Goal: Task Accomplishment & Management: Use online tool/utility

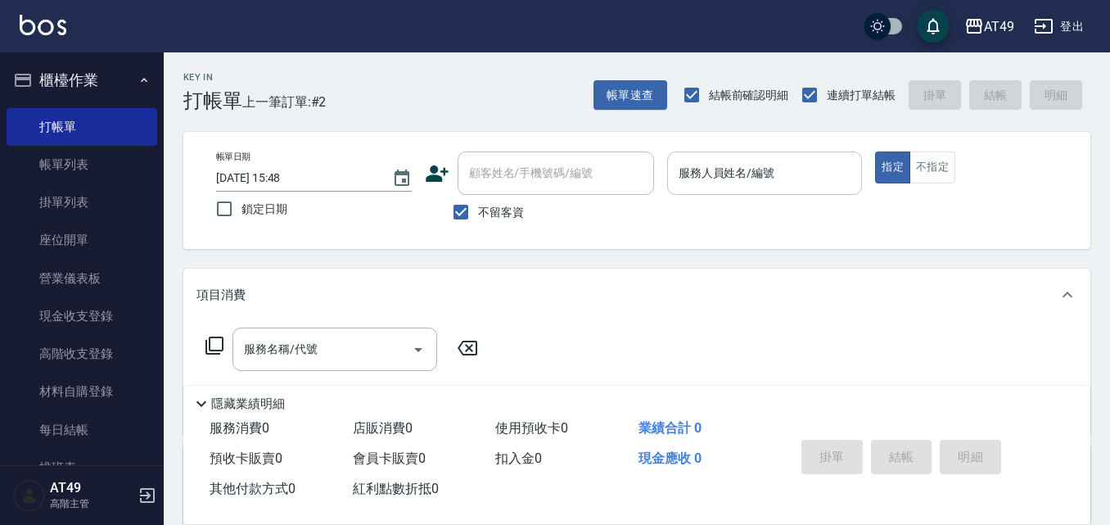
click at [831, 179] on input "服務人員姓名/編號" at bounding box center [765, 173] width 181 height 29
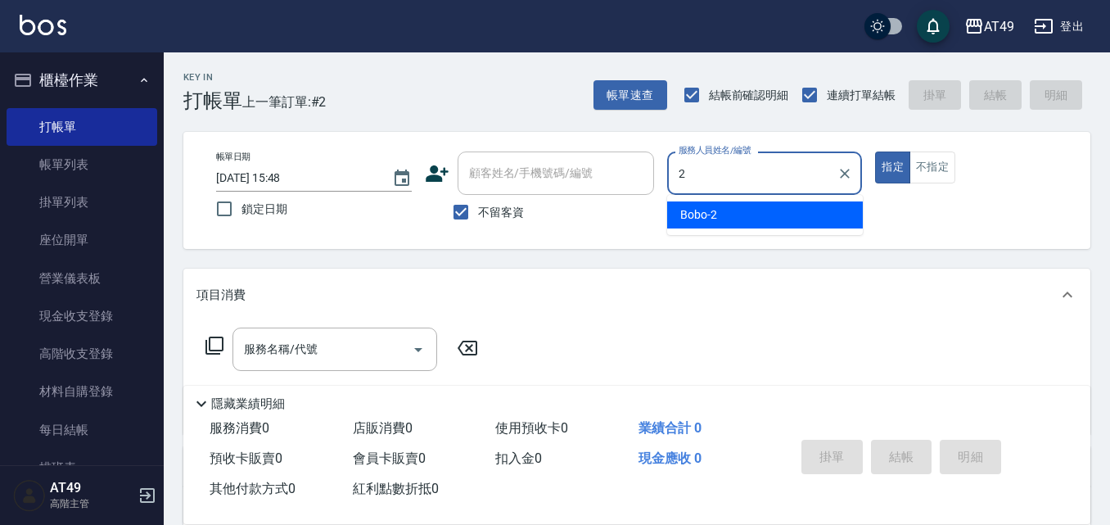
type input "2"
type button "true"
type input "Bobo-2"
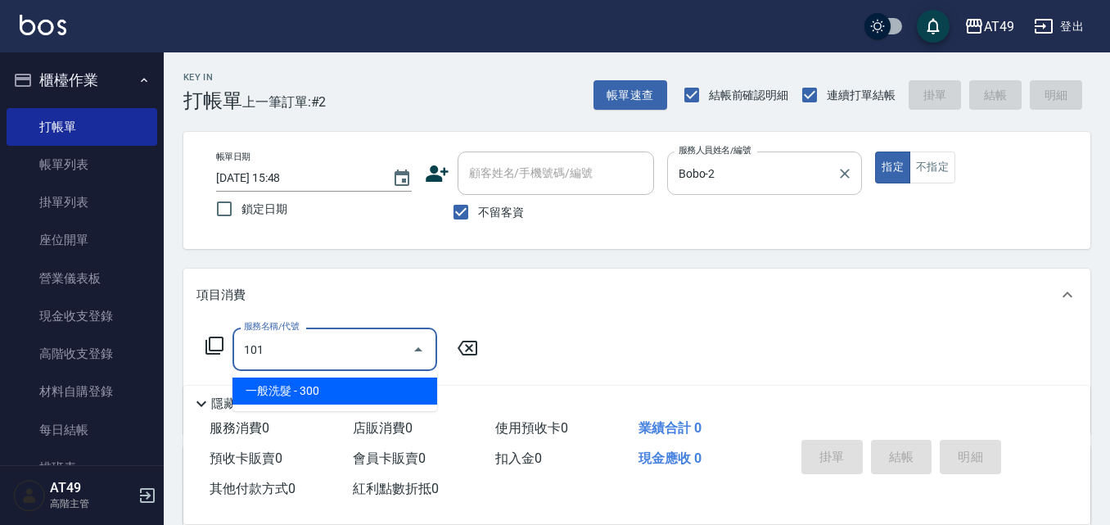
type input "一般洗髮(101)"
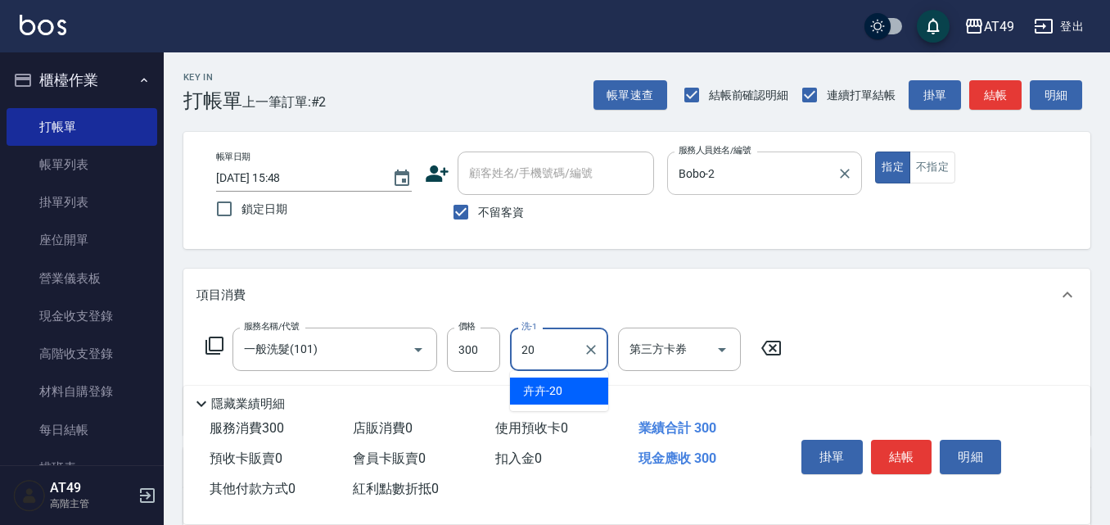
type input "卉卉-20"
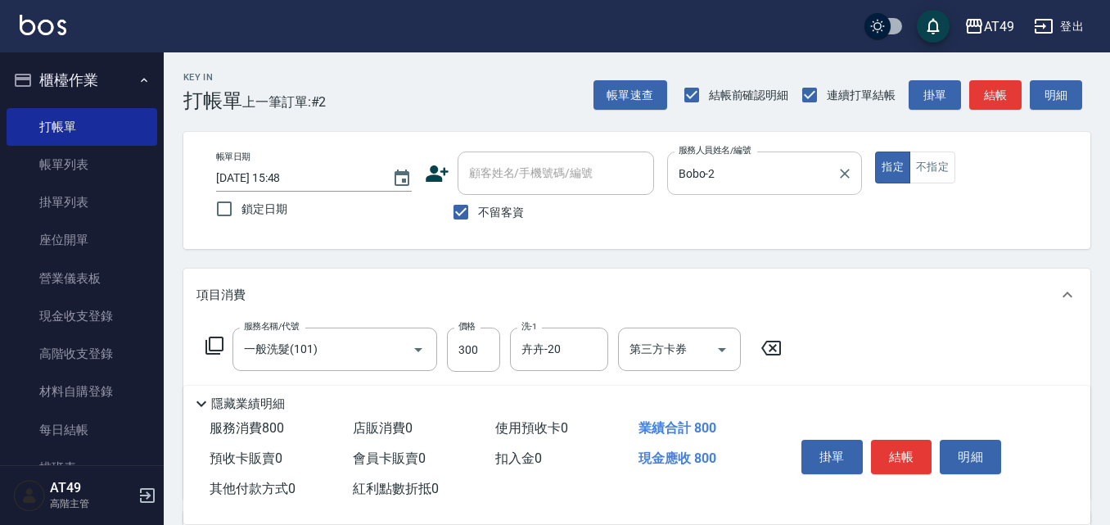
type input "精緻剪髮(201)"
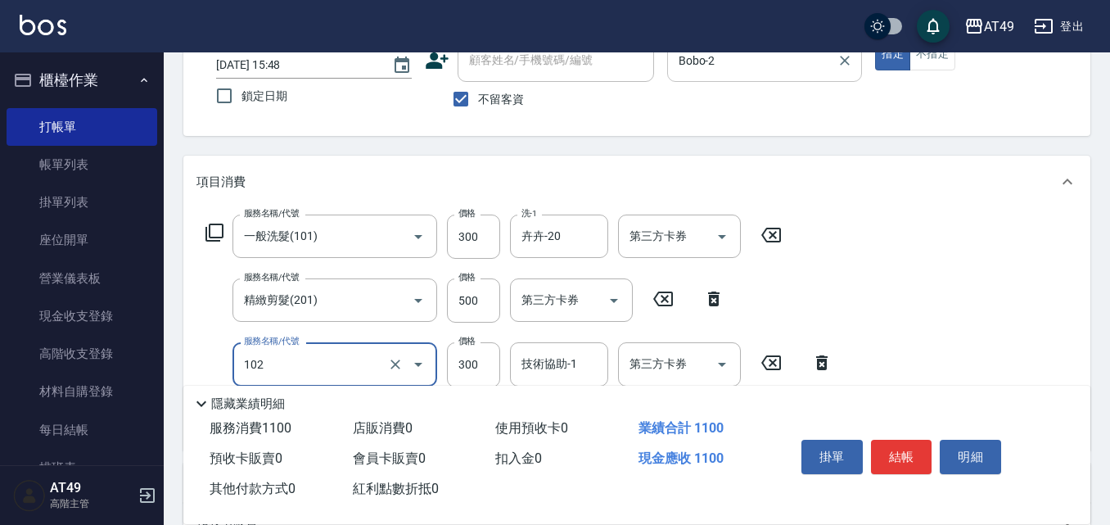
scroll to position [366, 0]
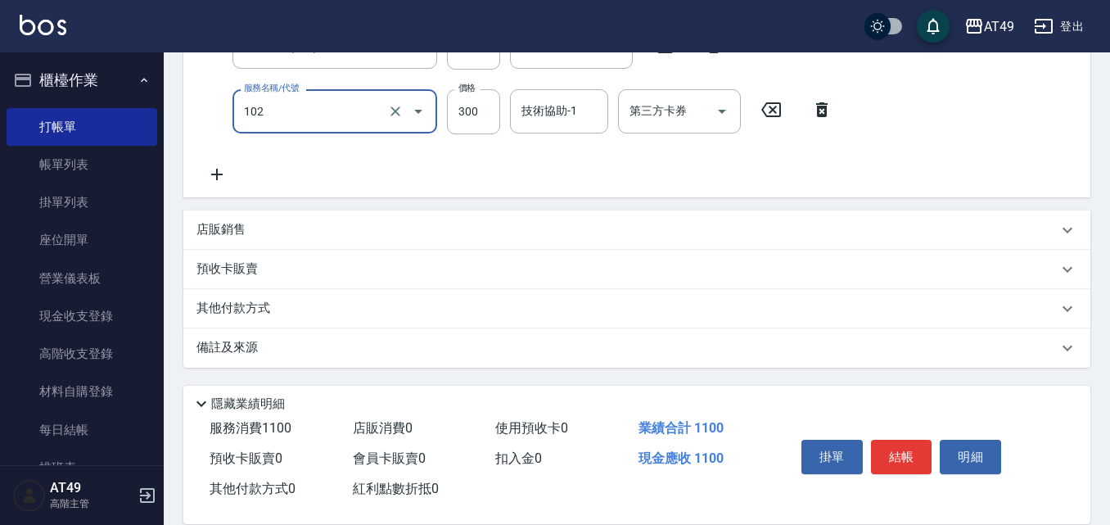
type input "升等精油洗髮精300(102)"
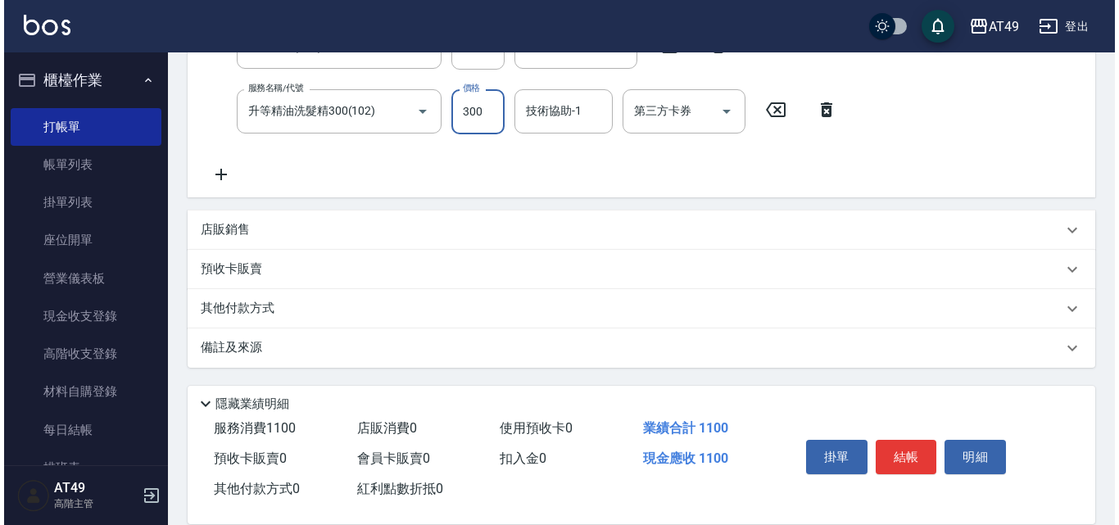
scroll to position [328, 0]
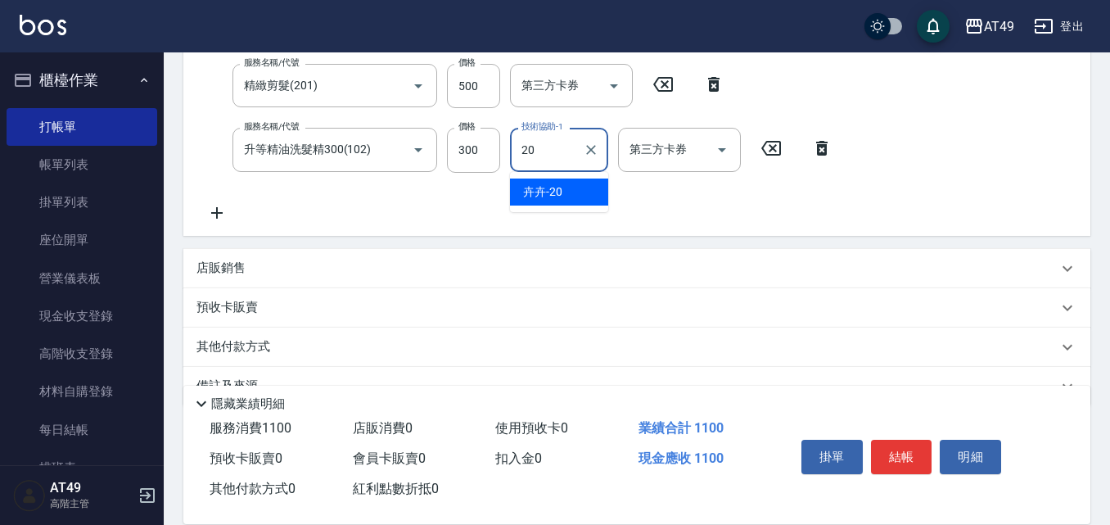
type input "卉卉-20"
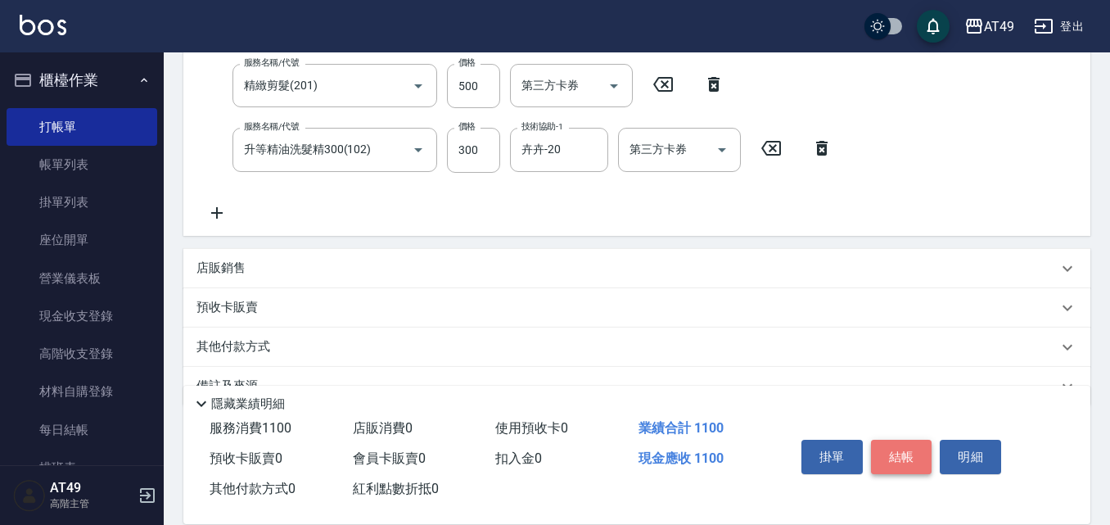
click at [881, 446] on button "結帳" at bounding box center [901, 457] width 61 height 34
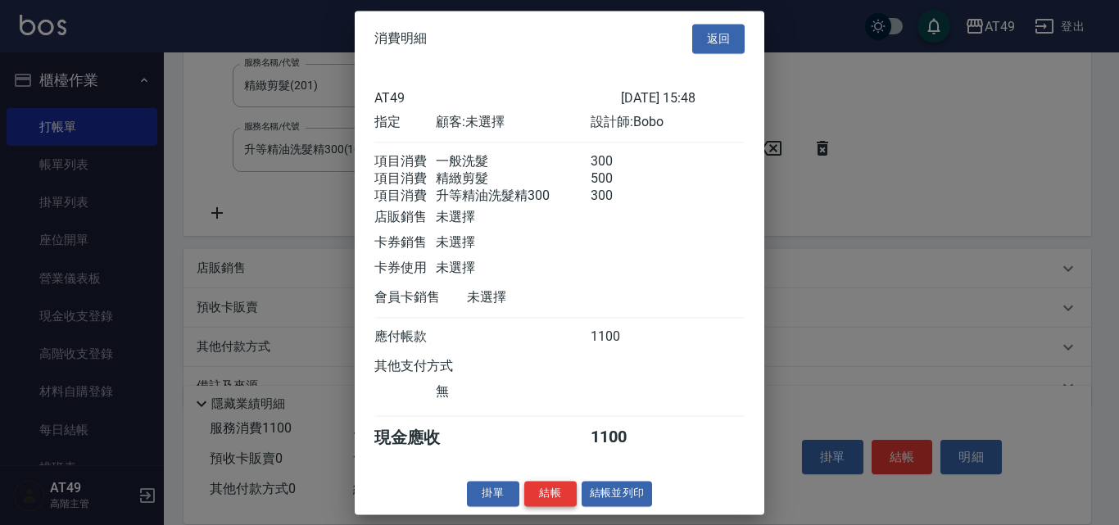
click at [536, 506] on button "結帳" at bounding box center [550, 493] width 52 height 25
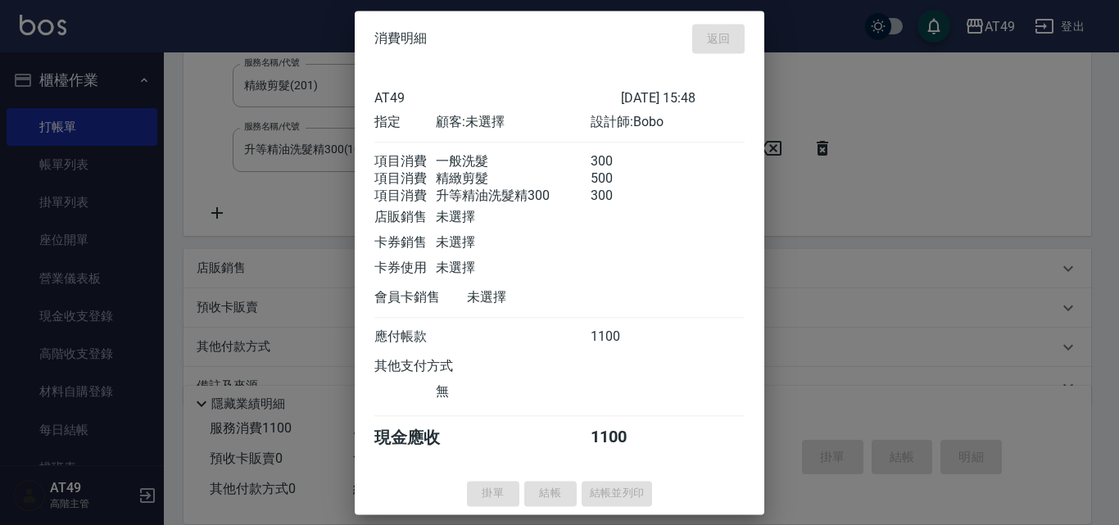
type input "[DATE] 19:40"
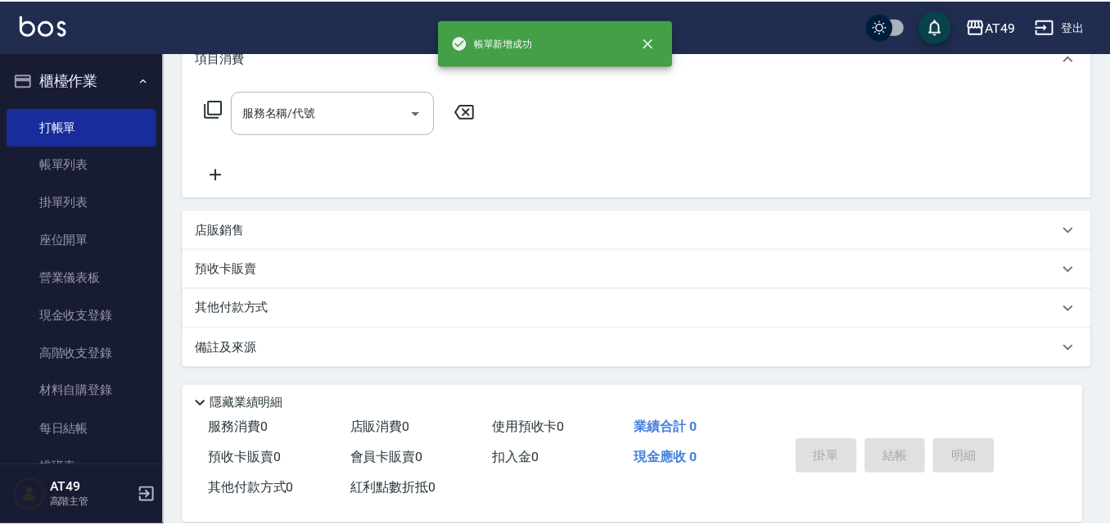
scroll to position [0, 0]
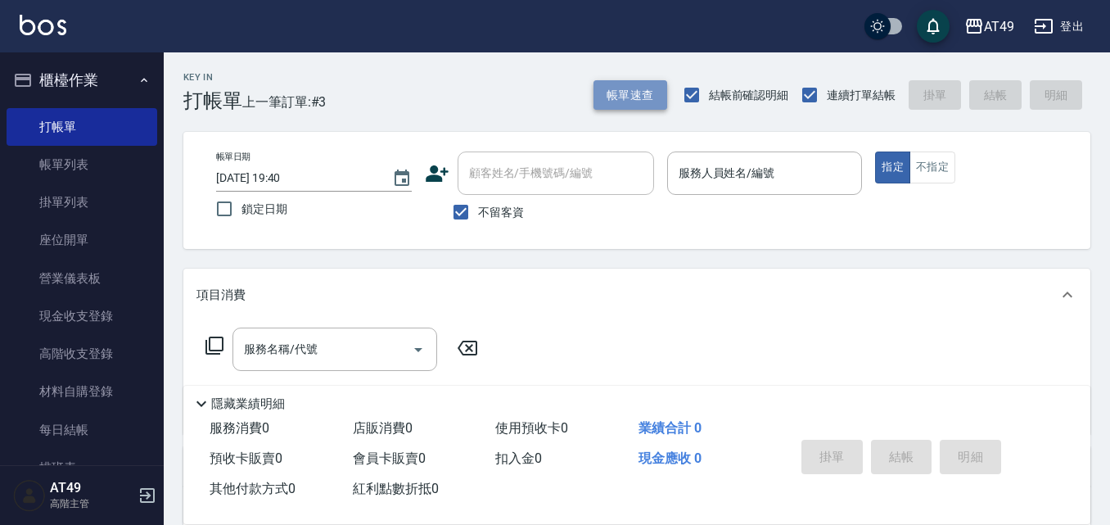
click at [616, 92] on button "帳單速查" at bounding box center [631, 95] width 74 height 30
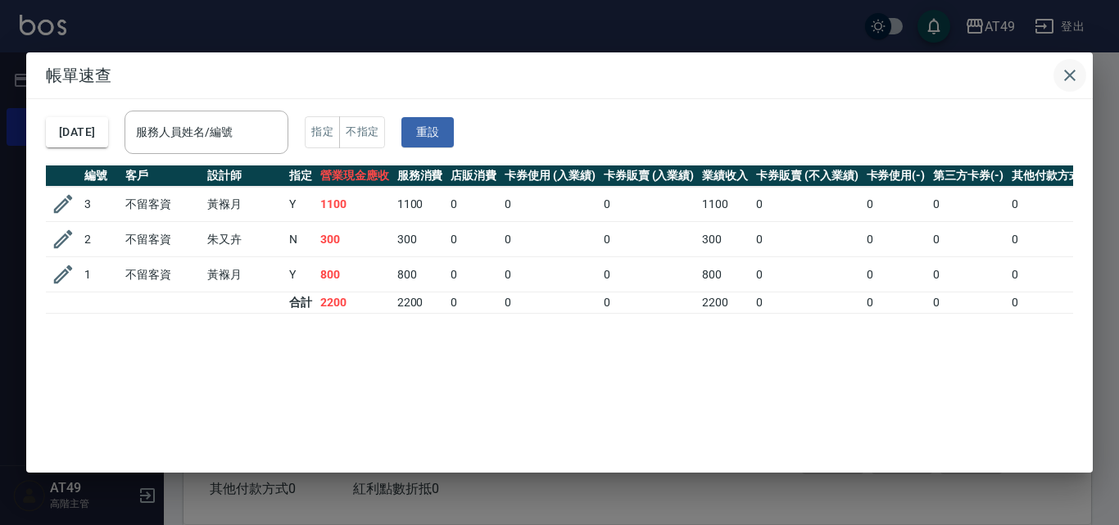
click at [1071, 75] on icon "button" at bounding box center [1070, 76] width 20 height 20
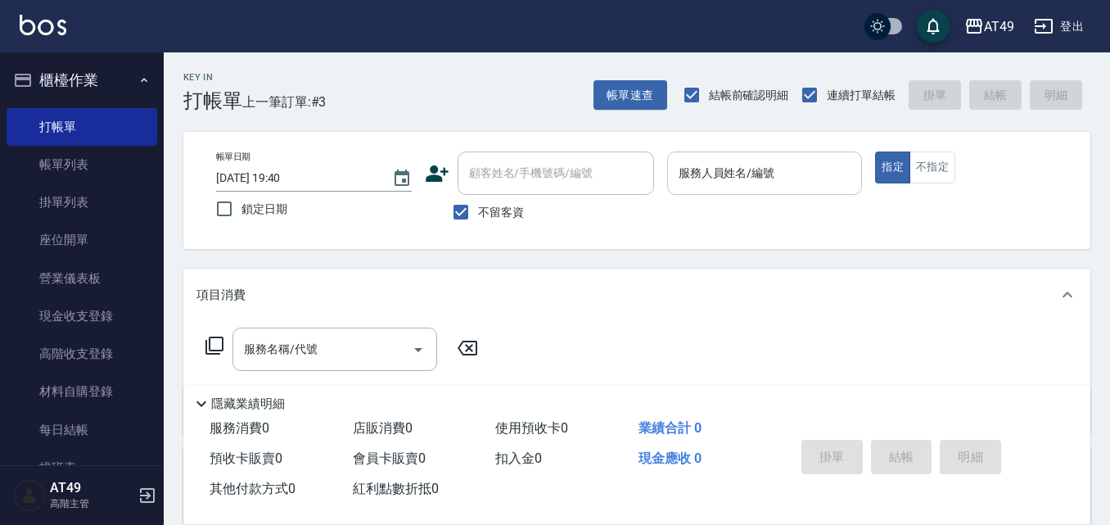
click at [723, 165] on input "服務人員姓名/編號" at bounding box center [765, 173] width 181 height 29
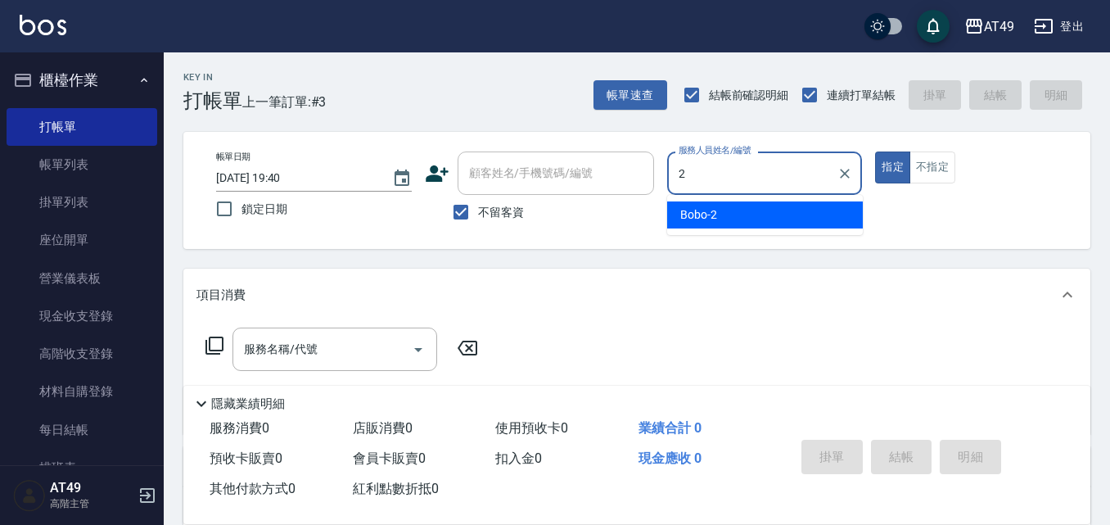
type input "Bobo-2"
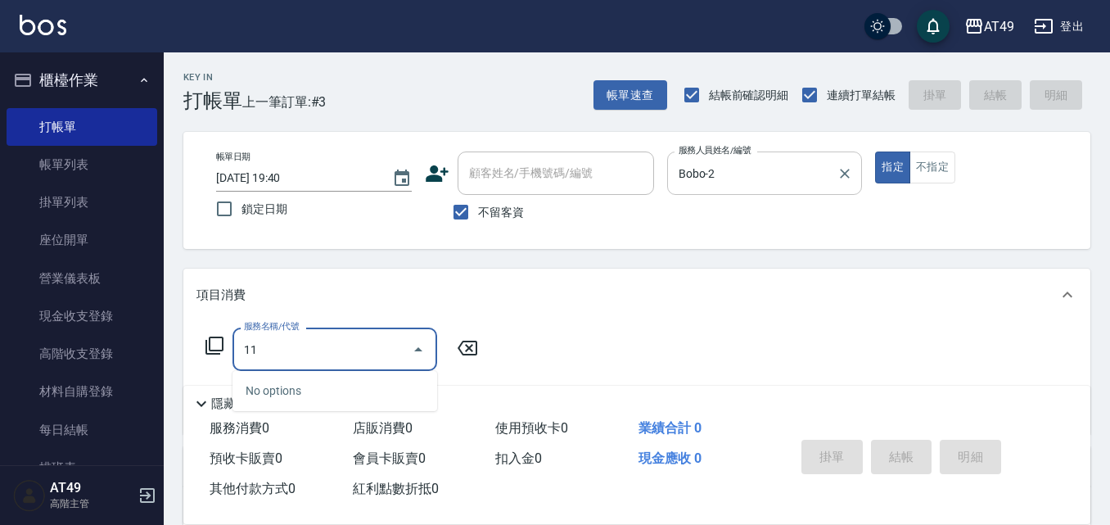
type input "1"
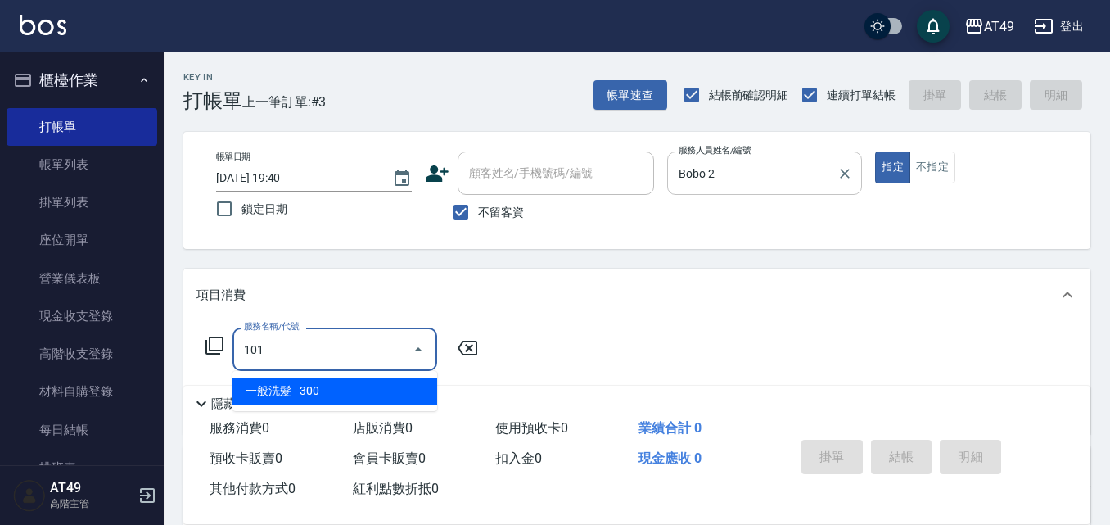
type input "一般洗髮(101)"
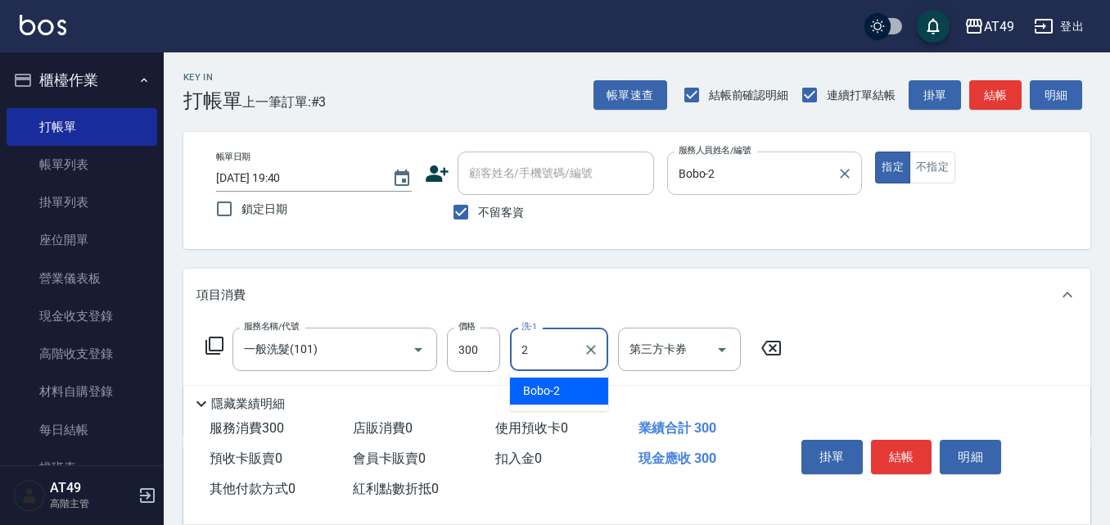
type input "Bobo-2"
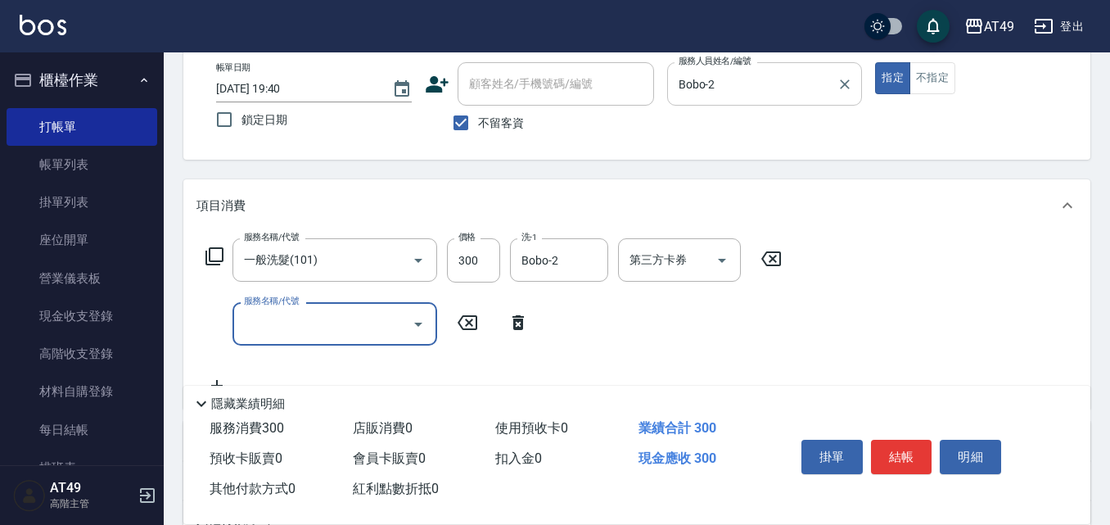
scroll to position [246, 0]
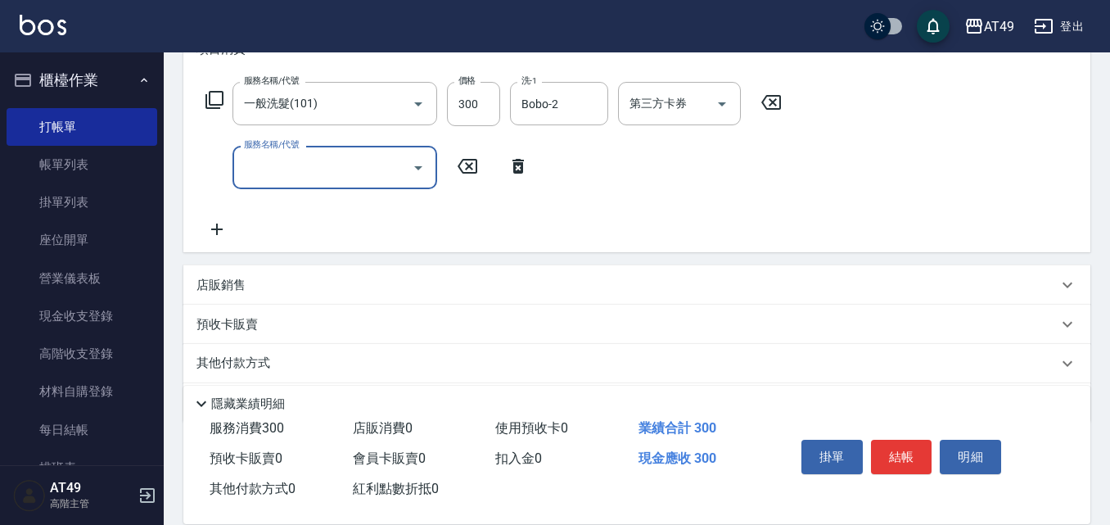
click at [269, 171] on input "服務名稱/代號" at bounding box center [322, 167] width 165 height 29
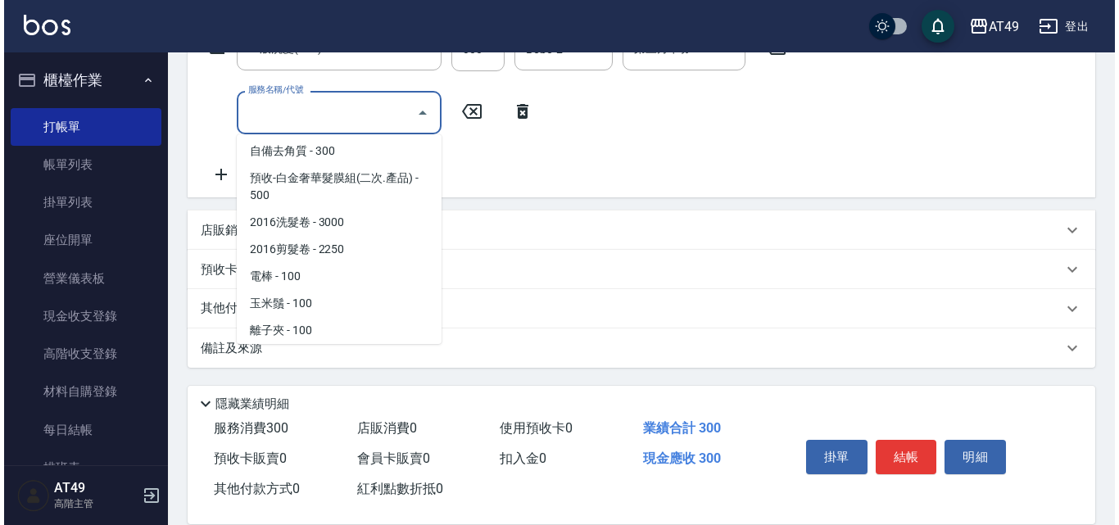
scroll to position [1118, 0]
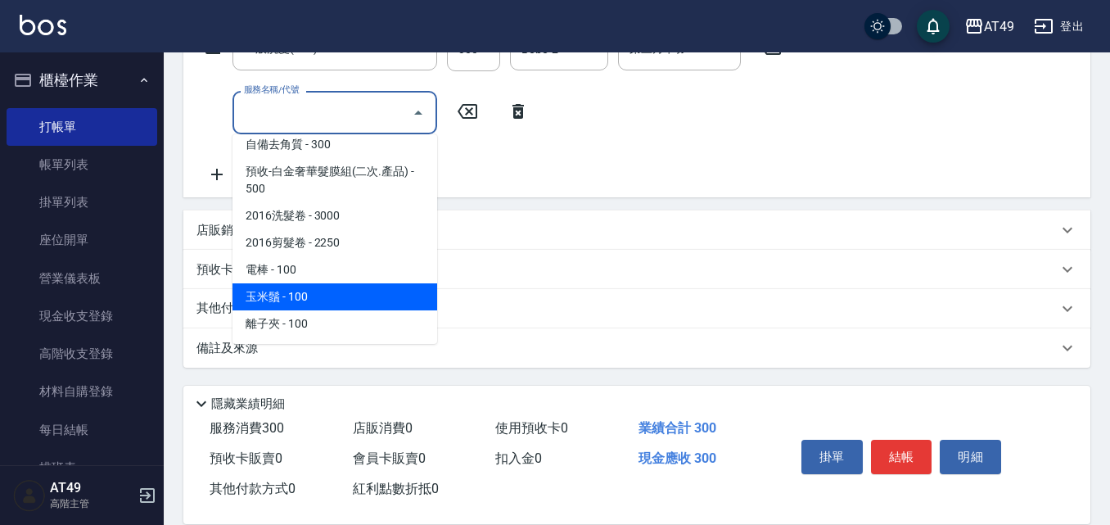
click at [276, 291] on span "玉米鬚 - 100" at bounding box center [335, 296] width 205 height 27
type input "玉米鬚(1302)"
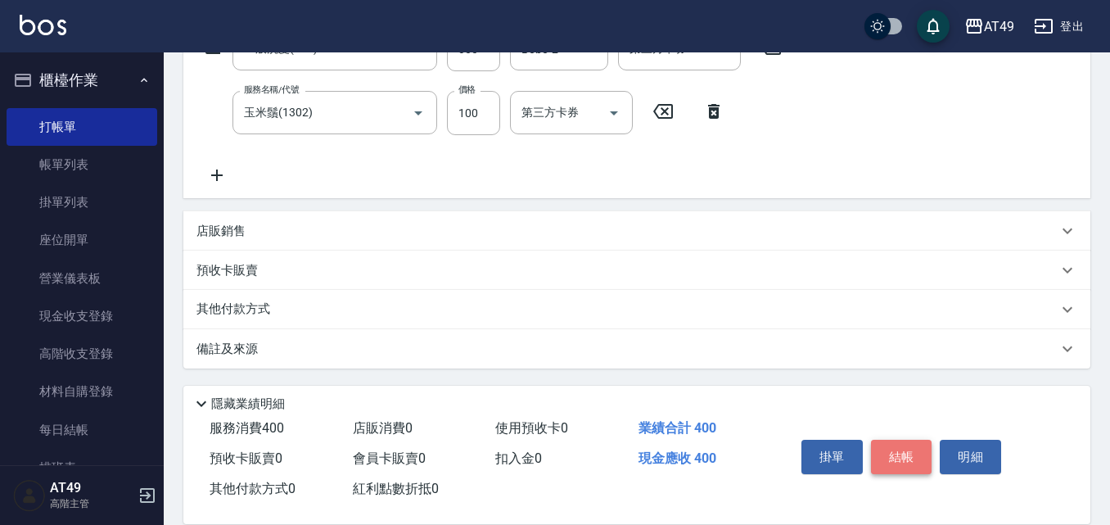
click at [879, 453] on button "結帳" at bounding box center [901, 457] width 61 height 34
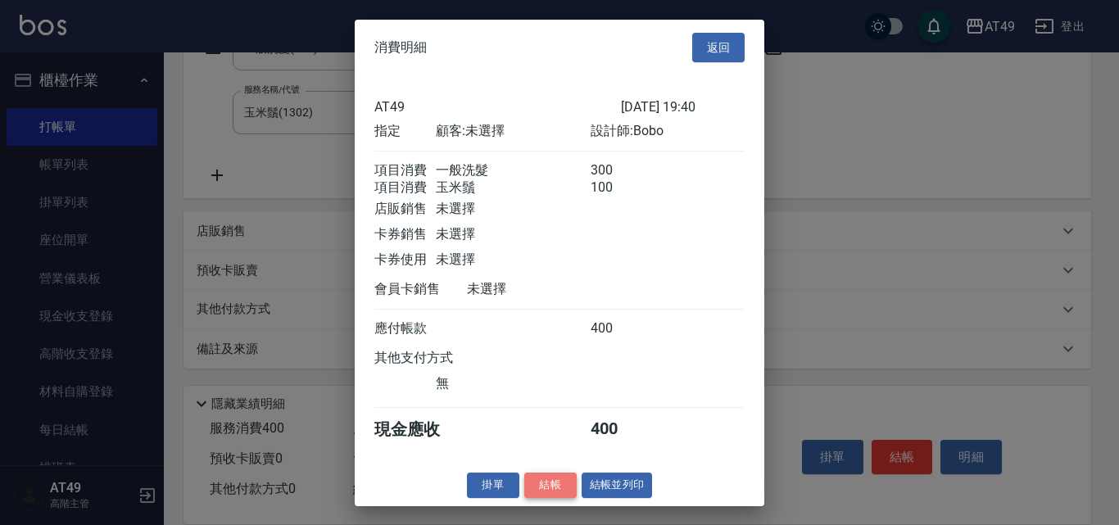
click at [569, 498] on button "結帳" at bounding box center [550, 484] width 52 height 25
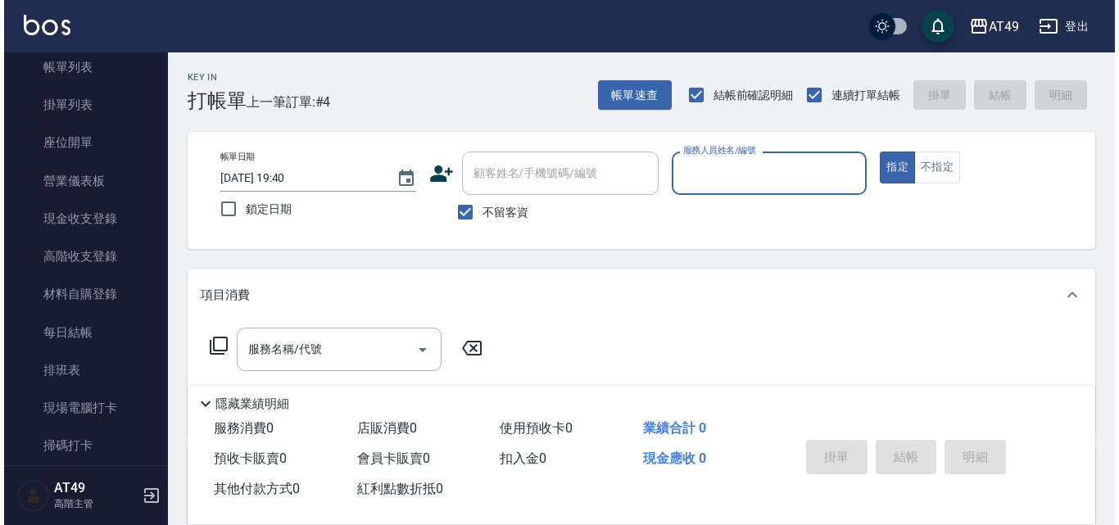
scroll to position [246, 0]
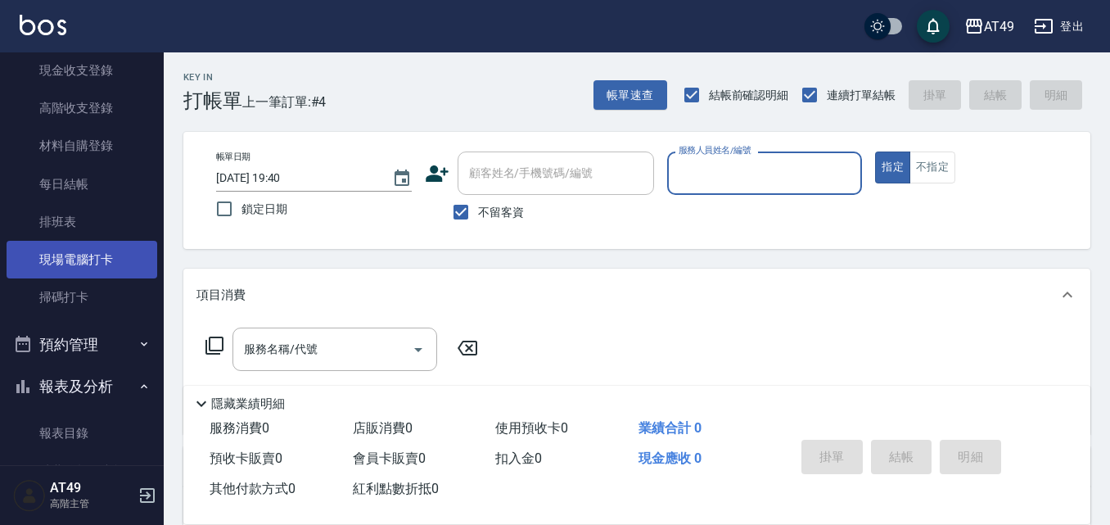
click at [77, 263] on link "現場電腦打卡" at bounding box center [82, 260] width 151 height 38
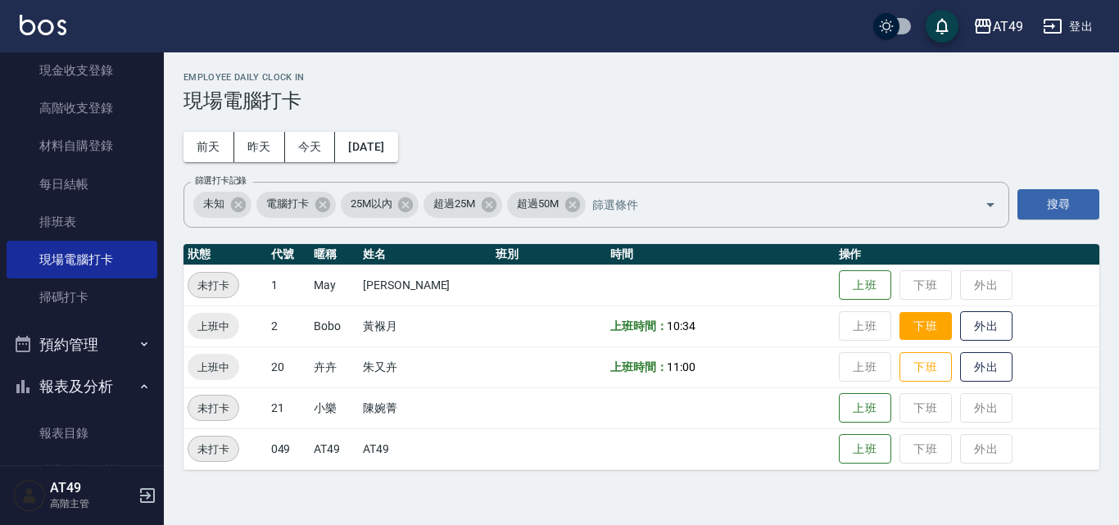
click at [923, 329] on button "下班" at bounding box center [925, 326] width 52 height 29
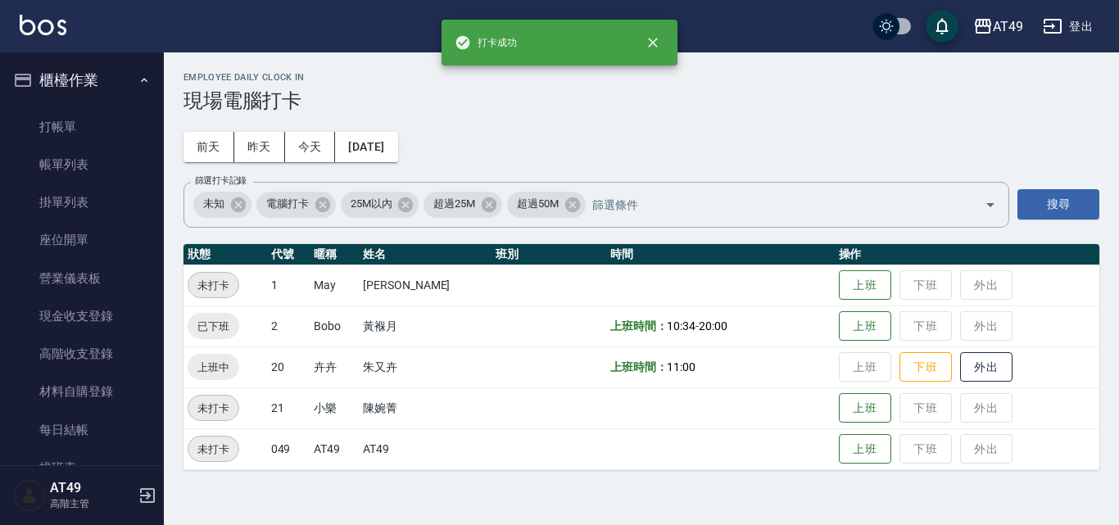
click at [54, 141] on link "打帳單" at bounding box center [82, 127] width 151 height 38
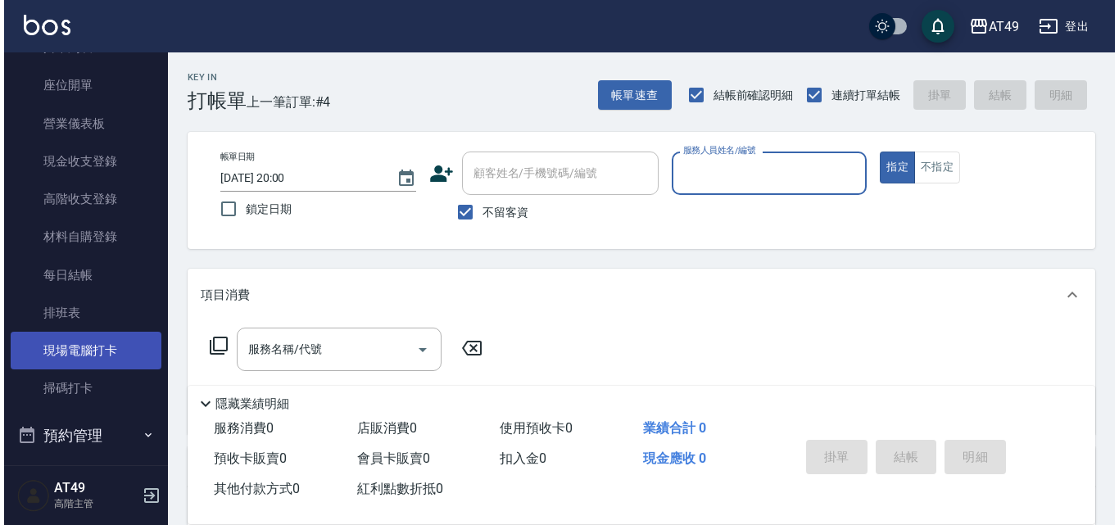
scroll to position [164, 0]
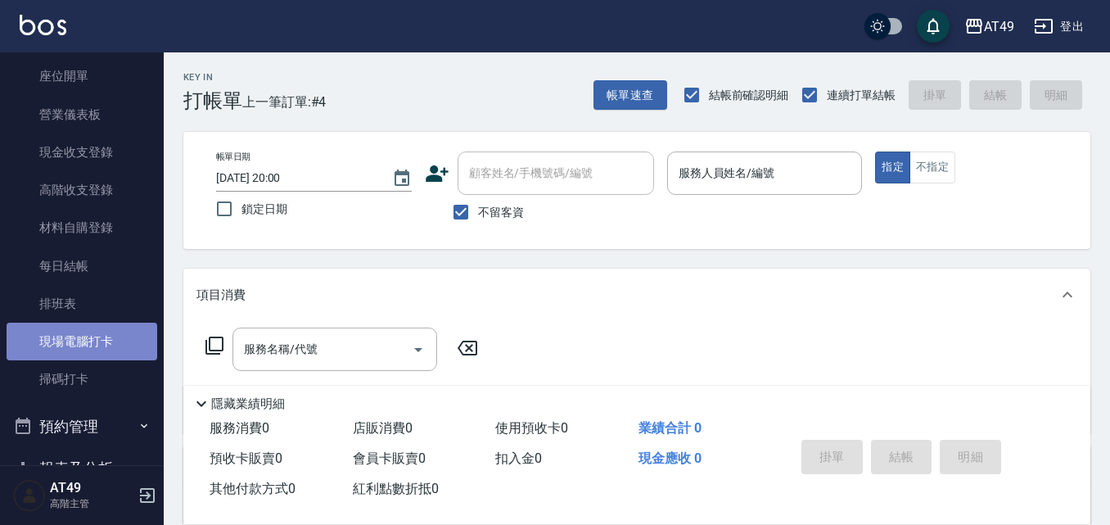
click at [93, 332] on link "現場電腦打卡" at bounding box center [82, 342] width 151 height 38
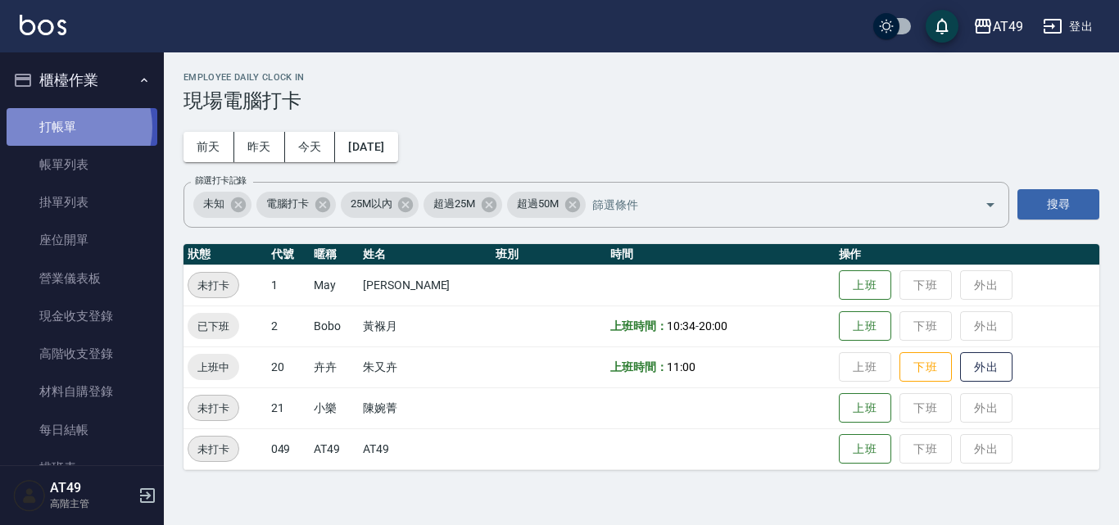
click at [65, 127] on link "打帳單" at bounding box center [82, 127] width 151 height 38
